Goal: Register for event/course

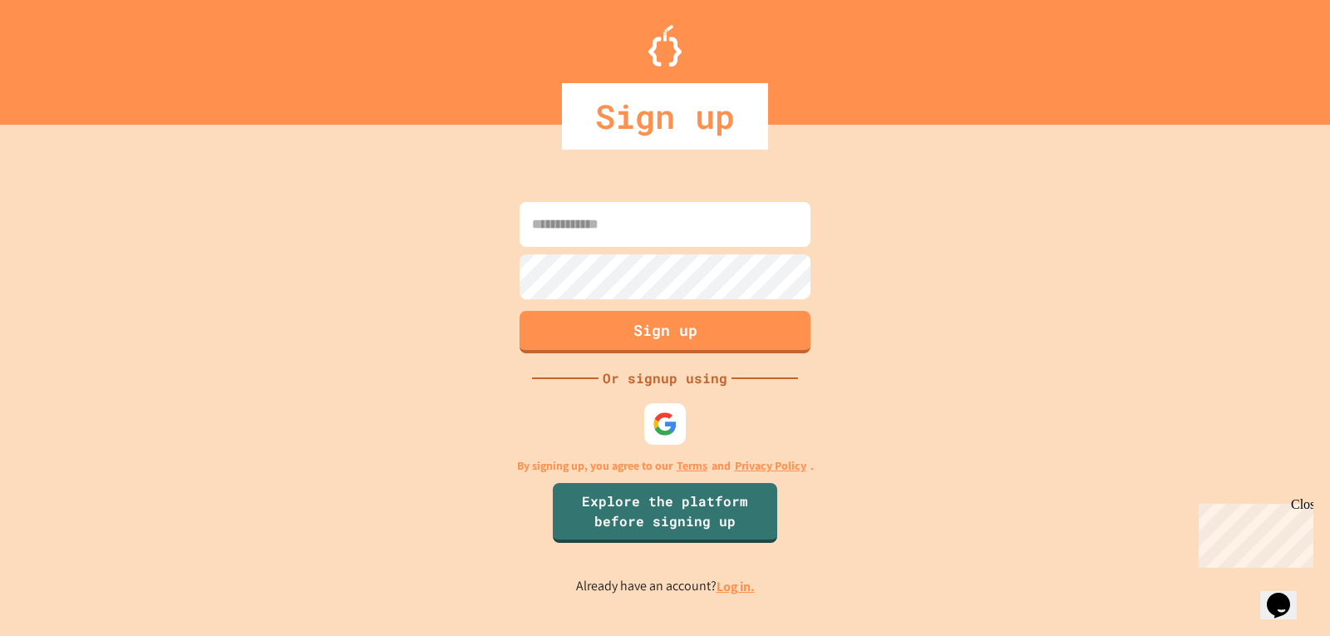
click at [600, 220] on input at bounding box center [665, 224] width 291 height 45
type input "**********"
click at [692, 333] on button "Sign up" at bounding box center [665, 329] width 297 height 43
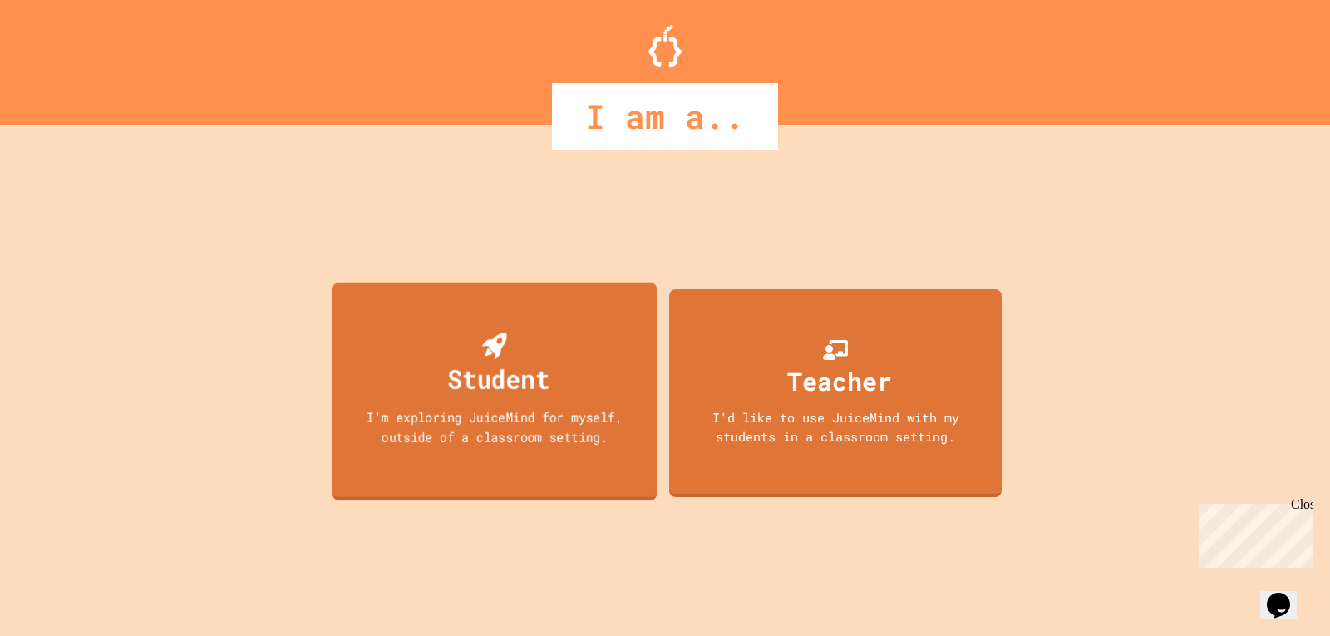
click at [554, 368] on div "Student I'm exploring JuiceMind for myself, outside of a classroom setting." at bounding box center [495, 391] width 324 height 219
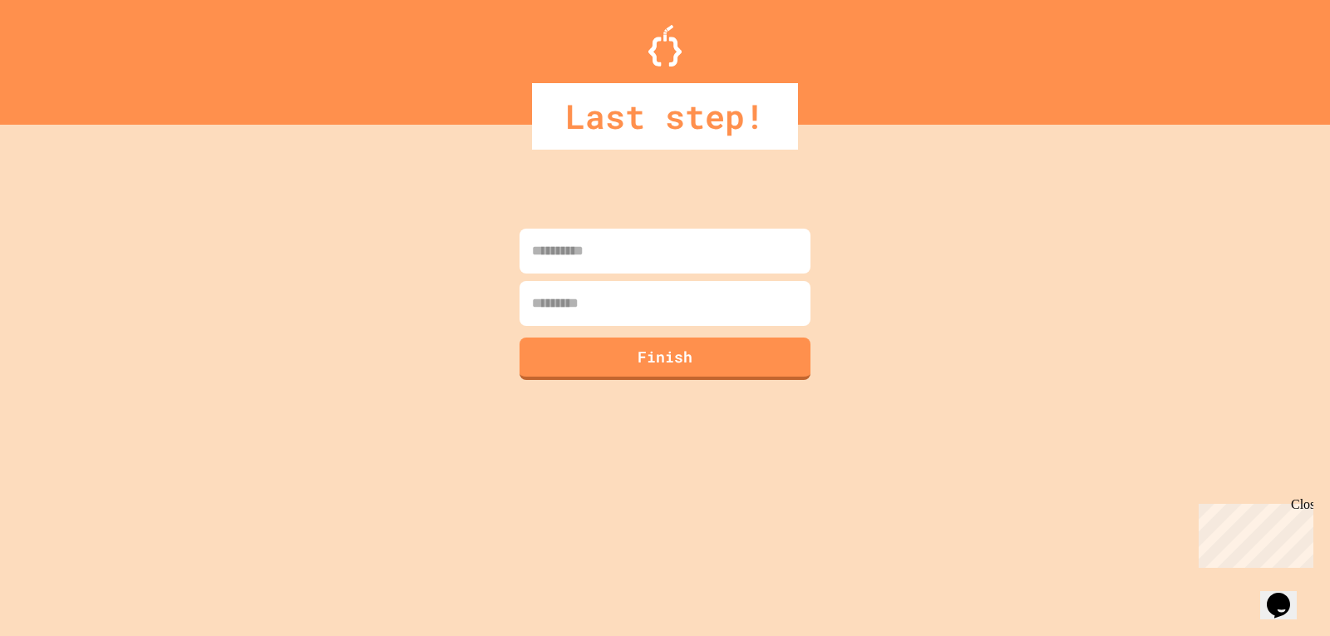
click at [599, 256] on input at bounding box center [665, 251] width 291 height 45
type input "*****"
click at [596, 299] on input at bounding box center [665, 303] width 291 height 45
type input "*********"
click at [682, 357] on button "Finish" at bounding box center [665, 356] width 297 height 43
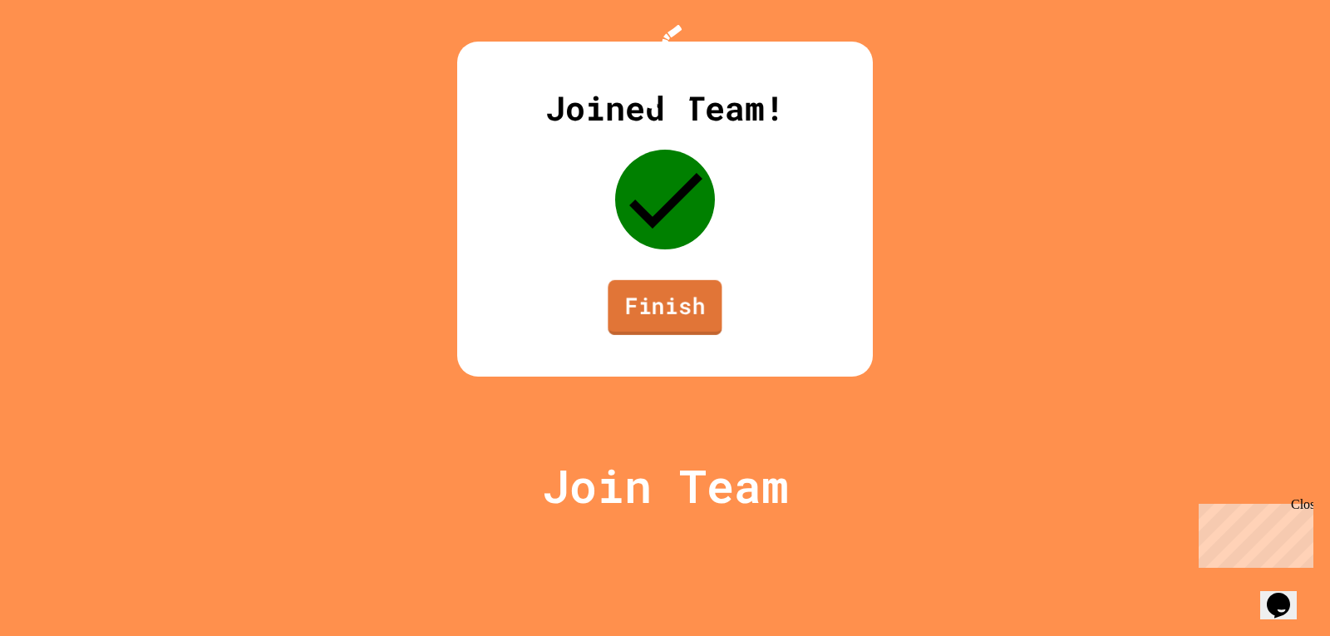
click at [693, 335] on link "Finish" at bounding box center [665, 307] width 114 height 55
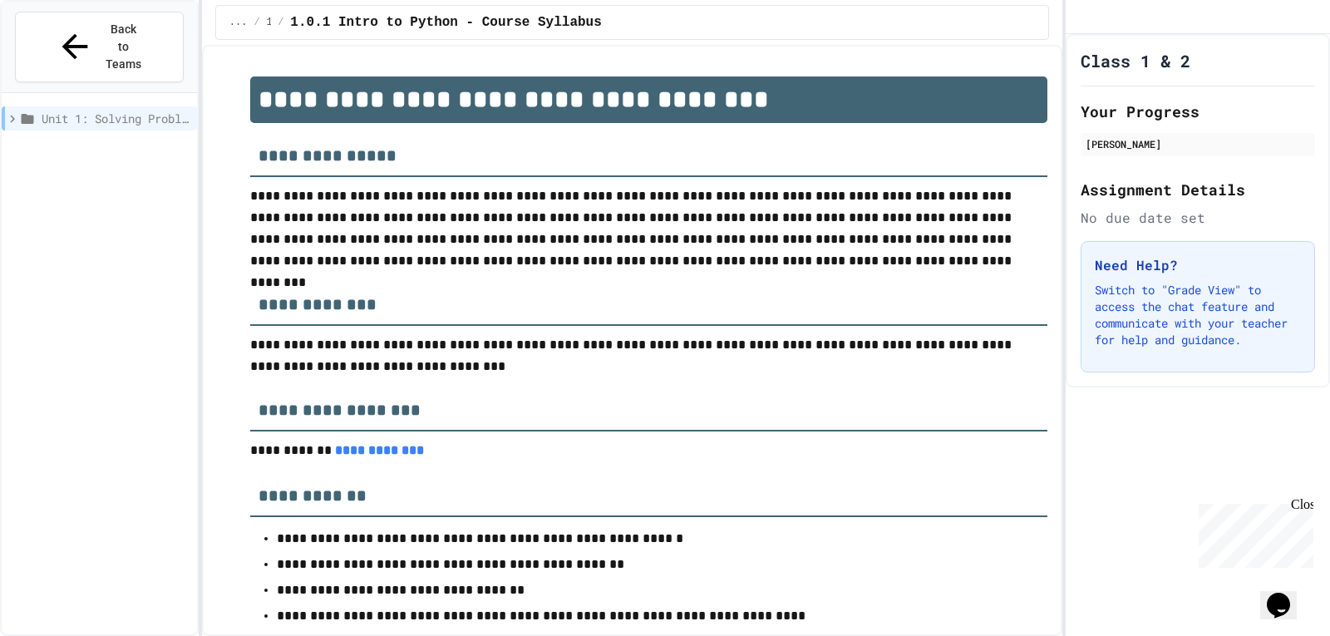
click at [17, 111] on icon at bounding box center [12, 118] width 15 height 15
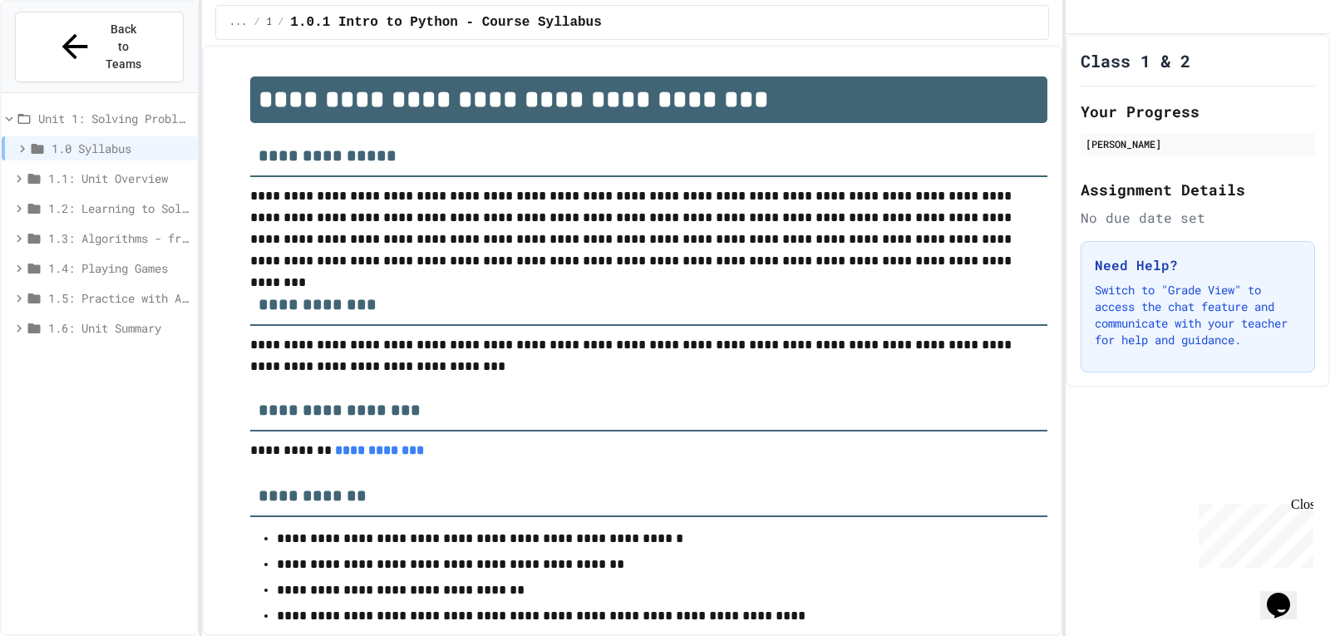
click at [51, 136] on div "1.0 Syllabus" at bounding box center [99, 148] width 195 height 24
click at [72, 196] on div "1.1: Unit Overview" at bounding box center [99, 208] width 195 height 24
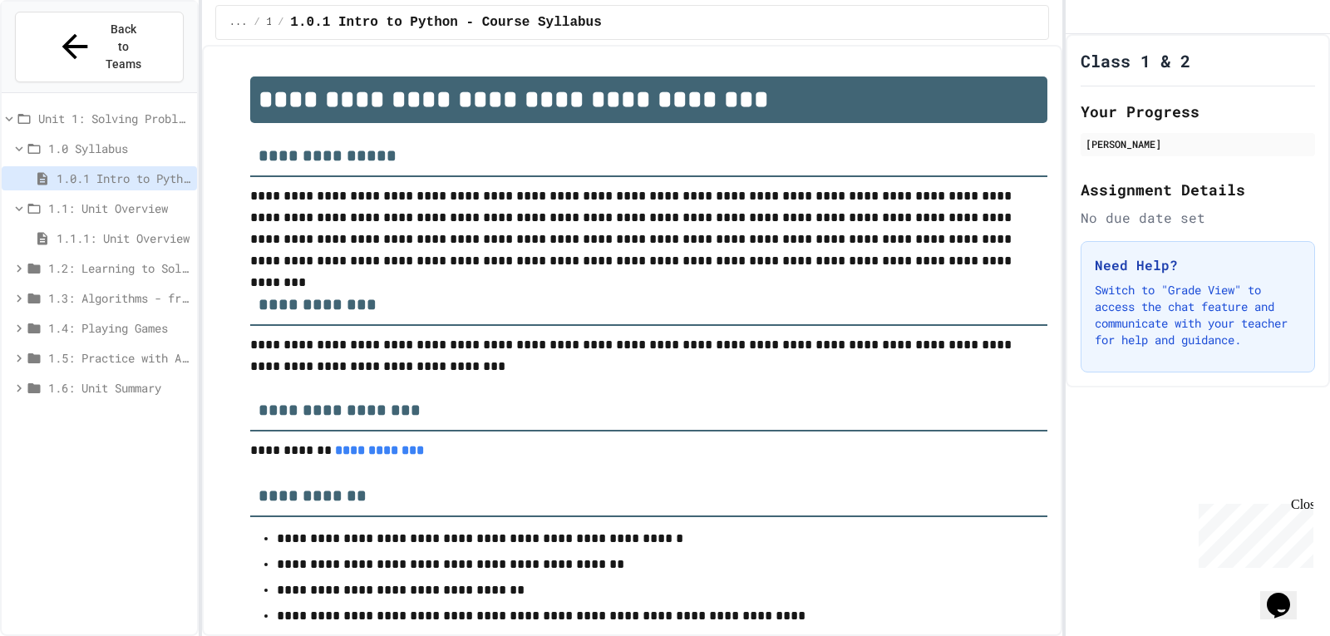
click at [74, 229] on span "1.1.1: Unit Overview" at bounding box center [124, 237] width 134 height 17
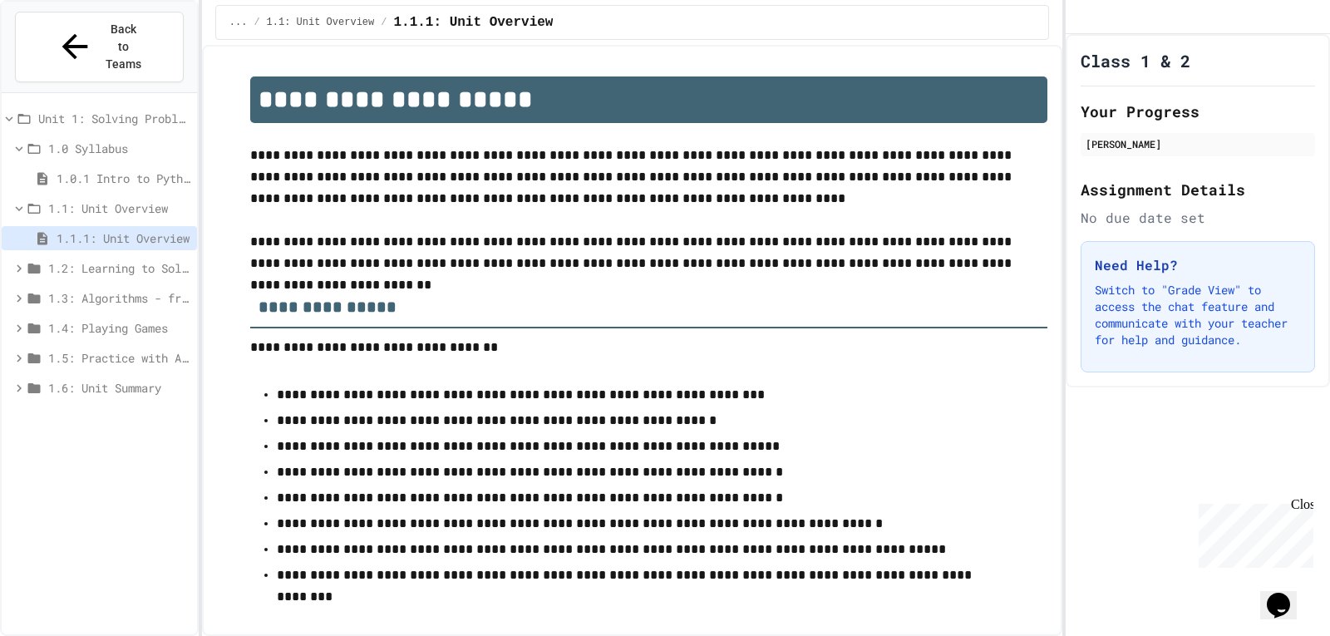
click at [76, 259] on span "1.2: Learning to Solve Hard Problems" at bounding box center [119, 267] width 142 height 17
click at [117, 259] on span "1.2: Learning to Solve Hard Problems" at bounding box center [119, 267] width 142 height 17
click at [106, 289] on span "1.3: Algorithms - from Pseudocode to Flowcharts" at bounding box center [119, 297] width 142 height 17
click at [42, 261] on icon at bounding box center [34, 268] width 15 height 15
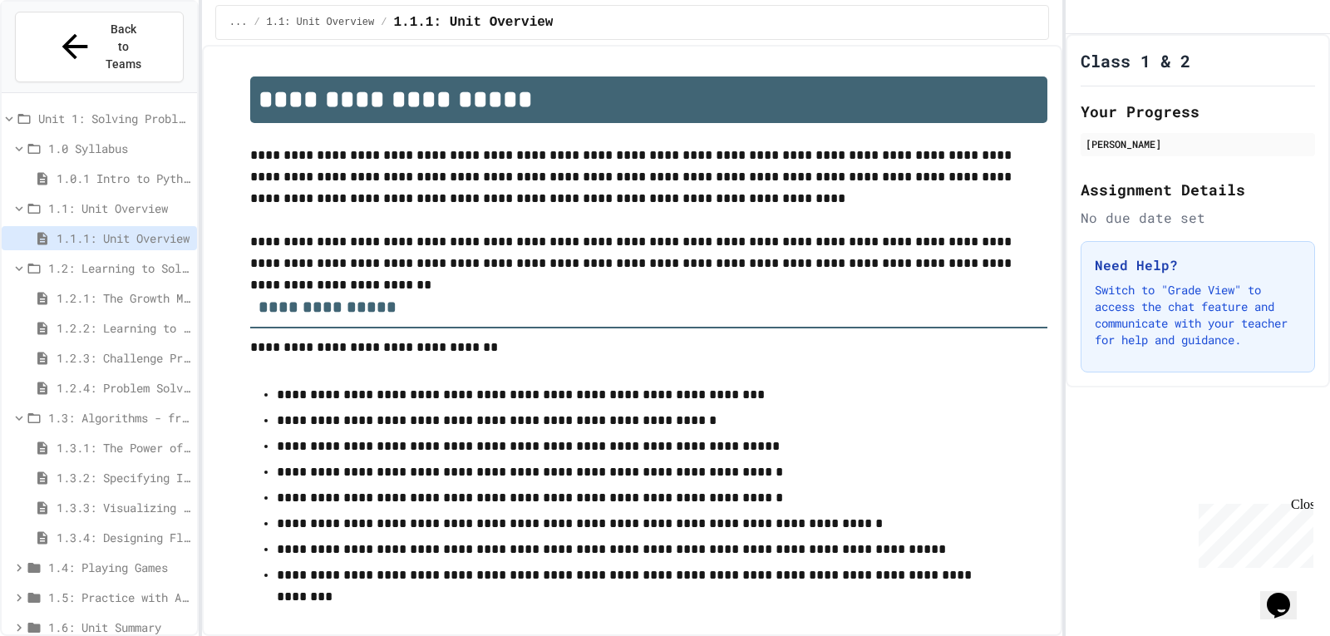
click at [81, 289] on span "1.2.1: The Growth Mindset" at bounding box center [124, 297] width 134 height 17
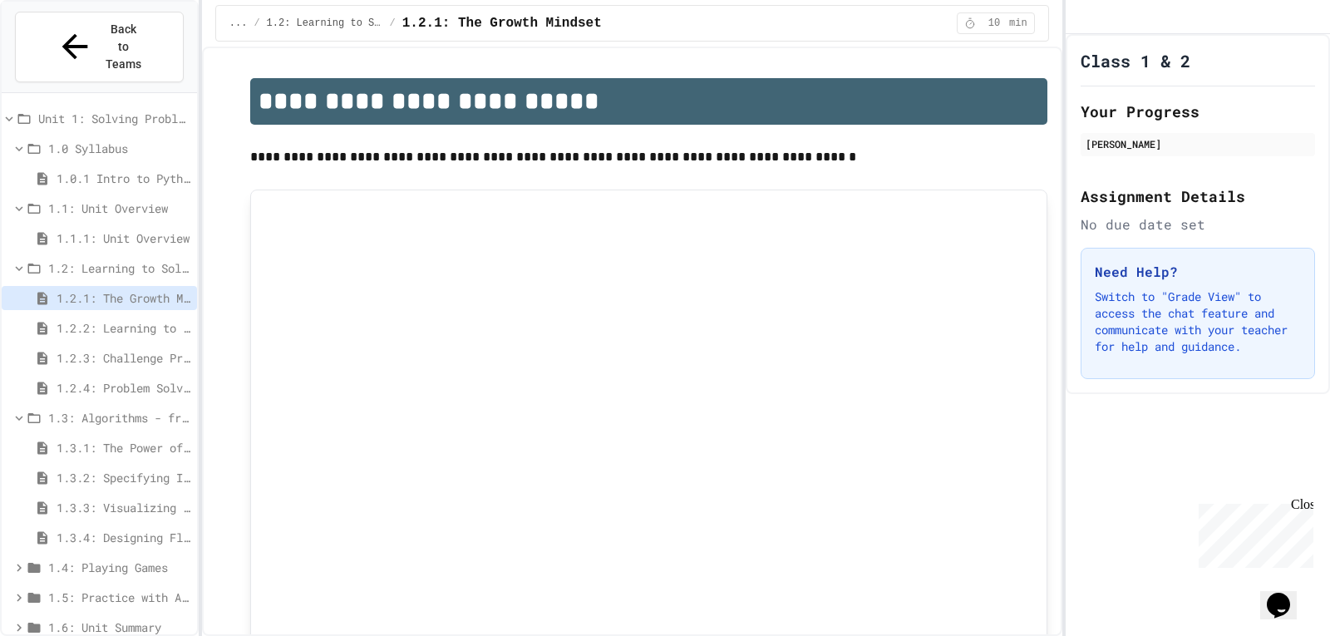
click at [118, 469] on span "1.3.2: Specifying Ideas with Pseudocode" at bounding box center [124, 477] width 134 height 17
